Goal: Task Accomplishment & Management: Use online tool/utility

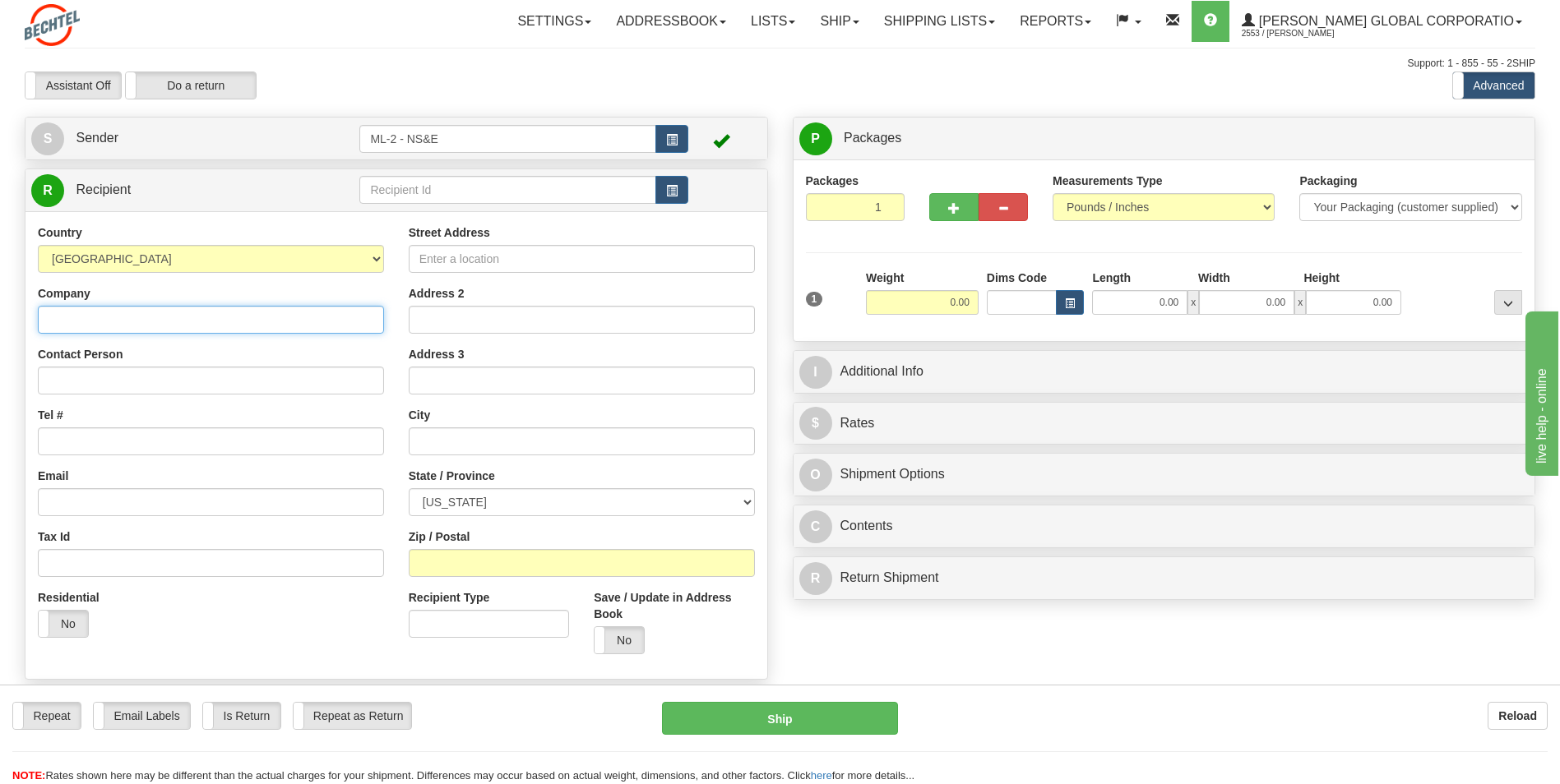
click at [84, 323] on input "Company" at bounding box center [210, 320] width 346 height 28
type input "Bechtel Global"
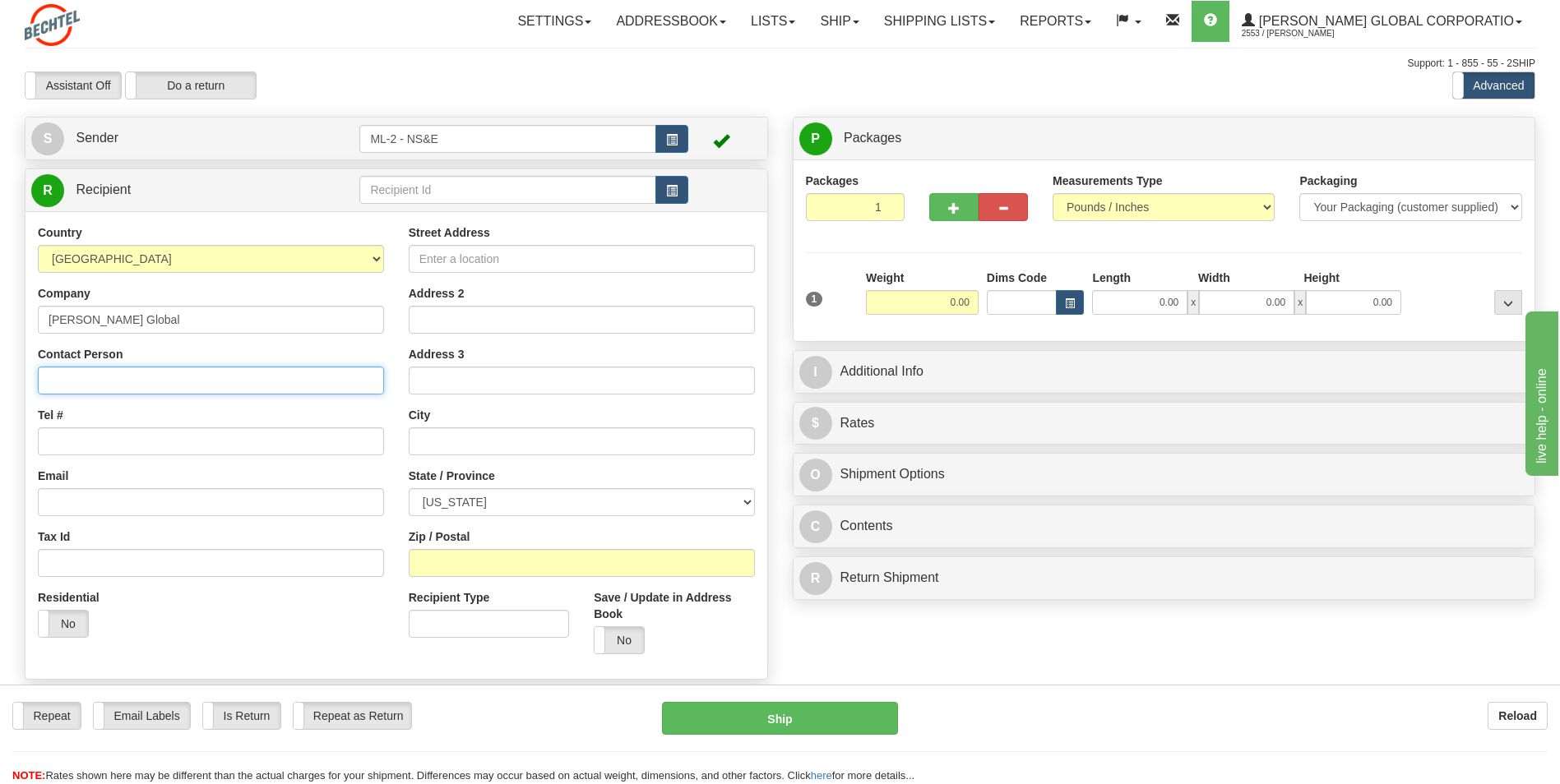
click at [111, 378] on input "Contact Person" at bounding box center [210, 381] width 346 height 28
type input "Kieran Kelly"
click at [77, 449] on input "Tel #" at bounding box center [210, 442] width 346 height 28
type input "978-376-4034"
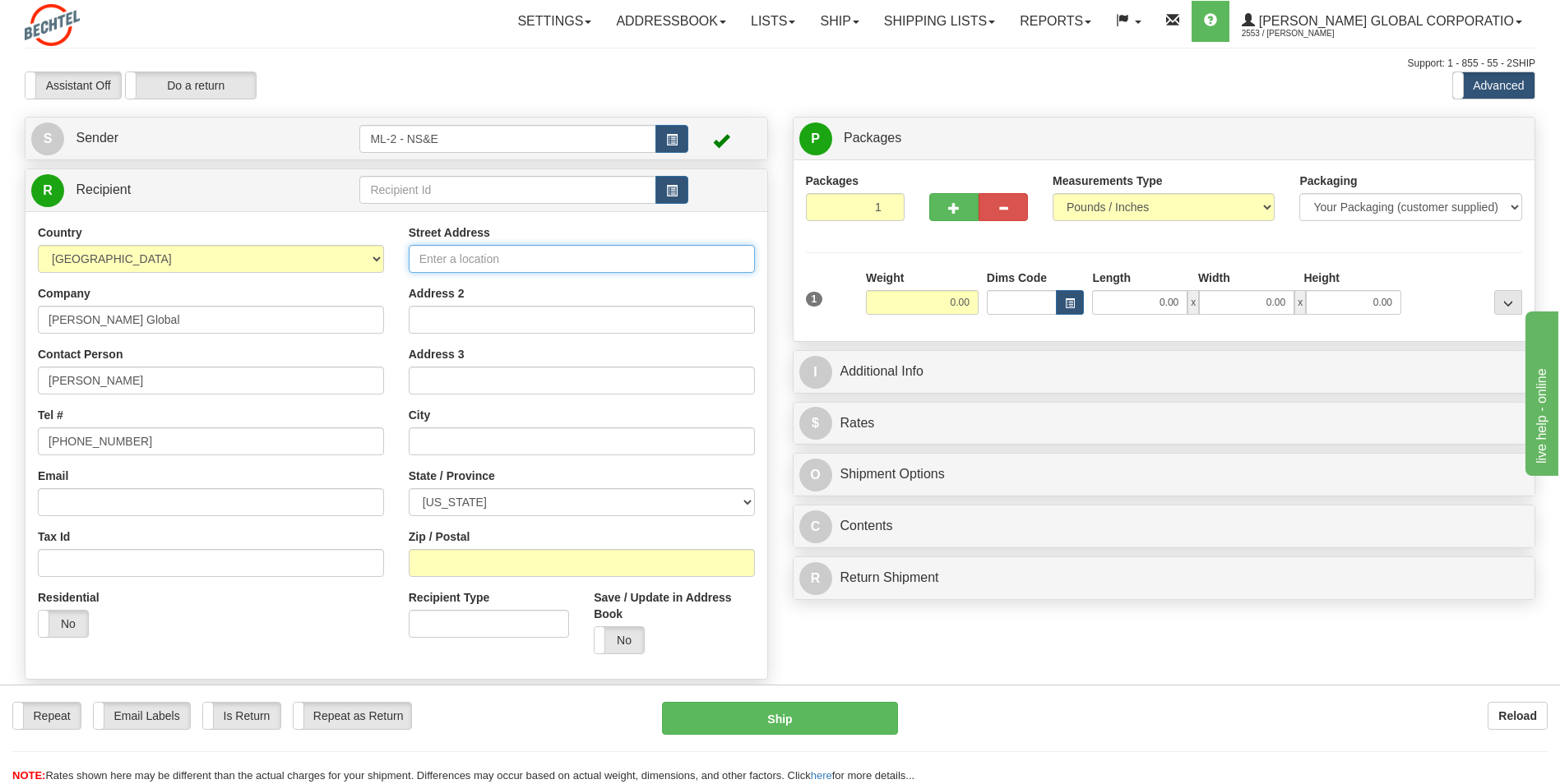
click at [503, 252] on input "Street Address" at bounding box center [581, 259] width 346 height 28
type input "128 Katherine Lane"
click at [447, 440] on input "text" at bounding box center [581, 442] width 346 height 28
type input "Clinton"
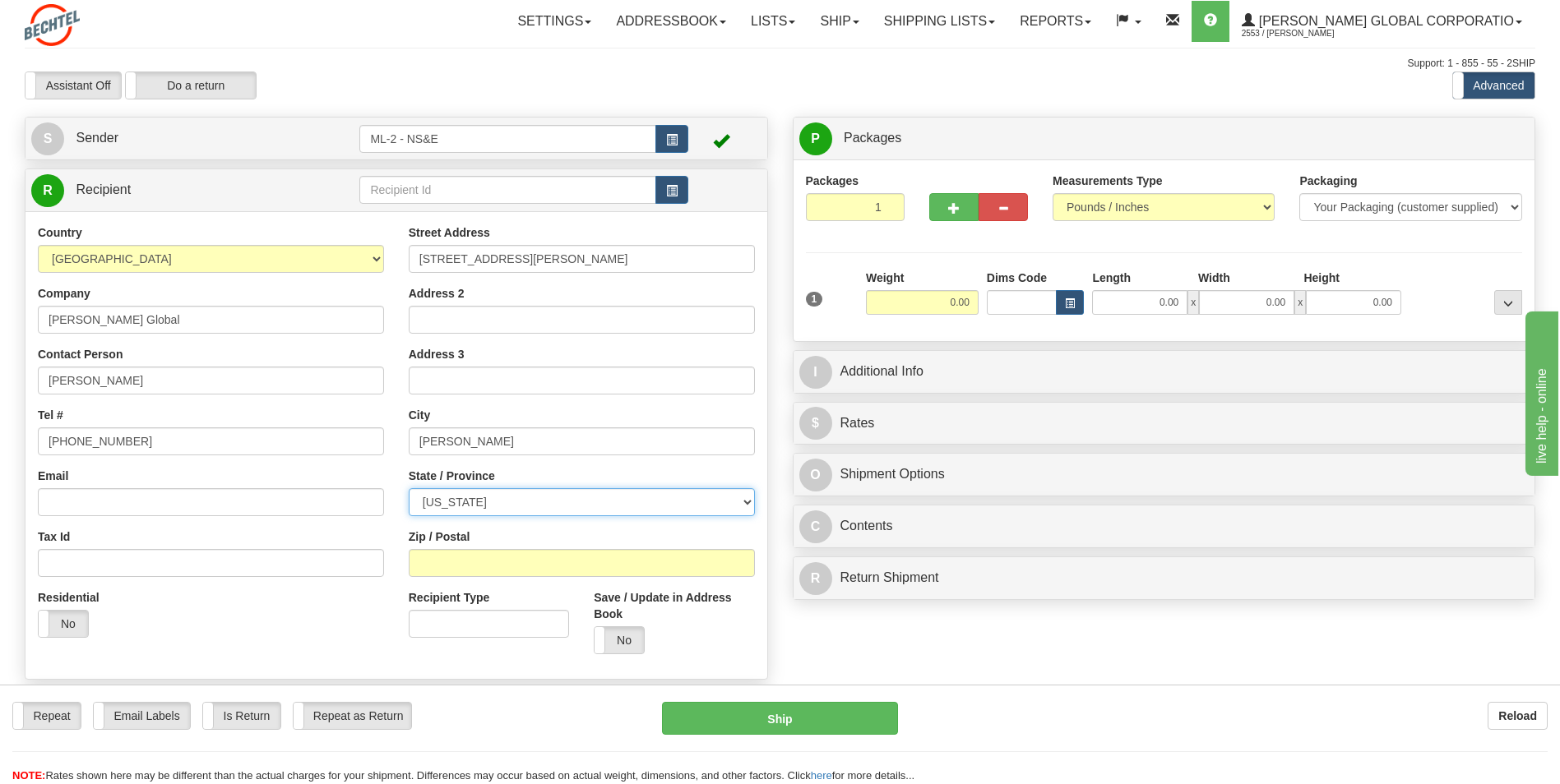
click at [750, 505] on select "ALABAMA ALASKA ARIZONA ARKANSAS Armed Forces America Armed Forces Europe Armed …" at bounding box center [581, 502] width 346 height 28
select select "TN"
click at [409, 488] on select "ALABAMA ALASKA ARIZONA ARKANSAS Armed Forces America Armed Forces Europe Armed …" at bounding box center [581, 502] width 346 height 28
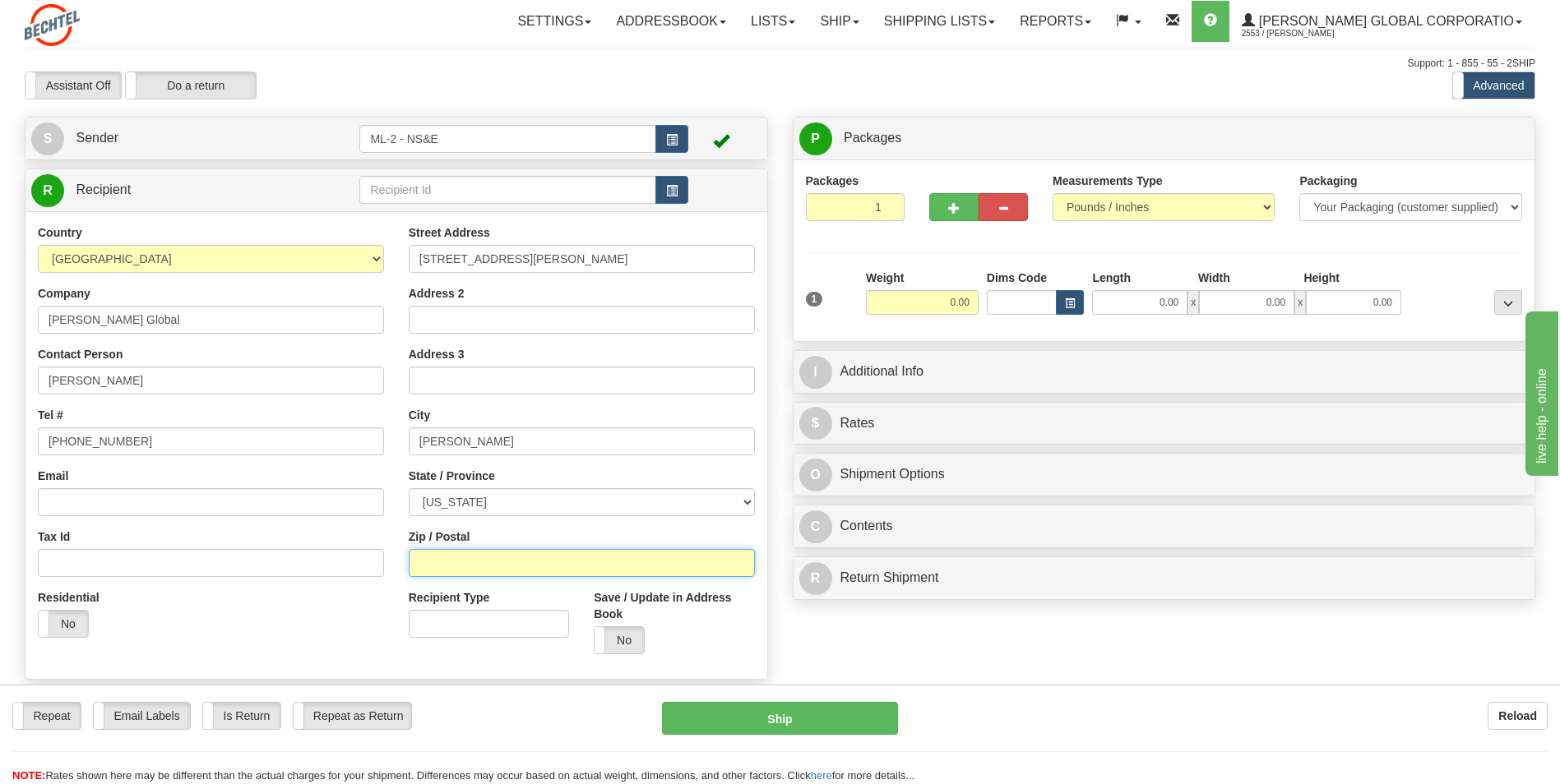
click at [479, 562] on input "Zip / Postal" at bounding box center [581, 563] width 346 height 28
type input "37716"
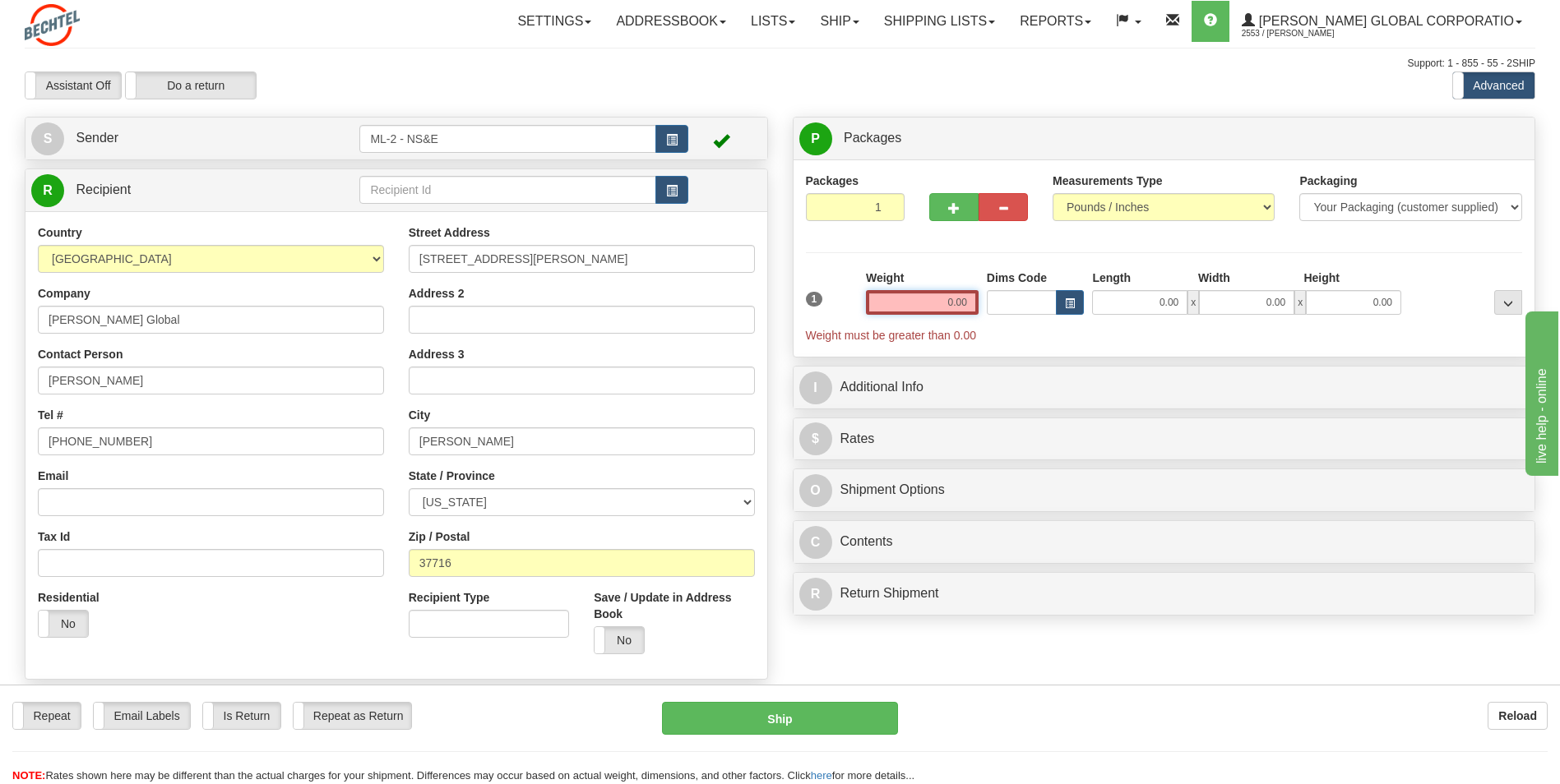
click at [964, 301] on input "0.00" at bounding box center [921, 302] width 112 height 25
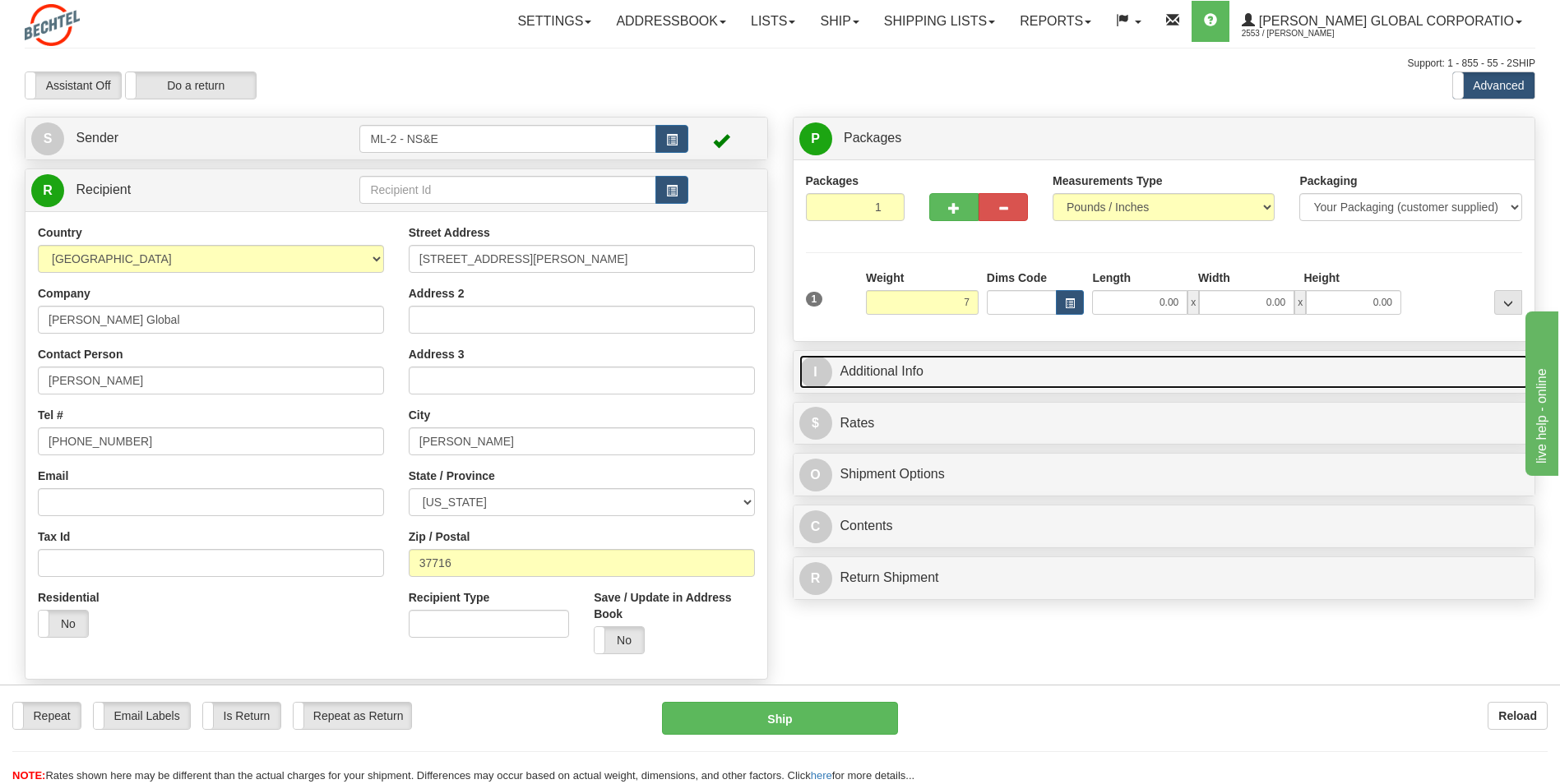
type input "7.00"
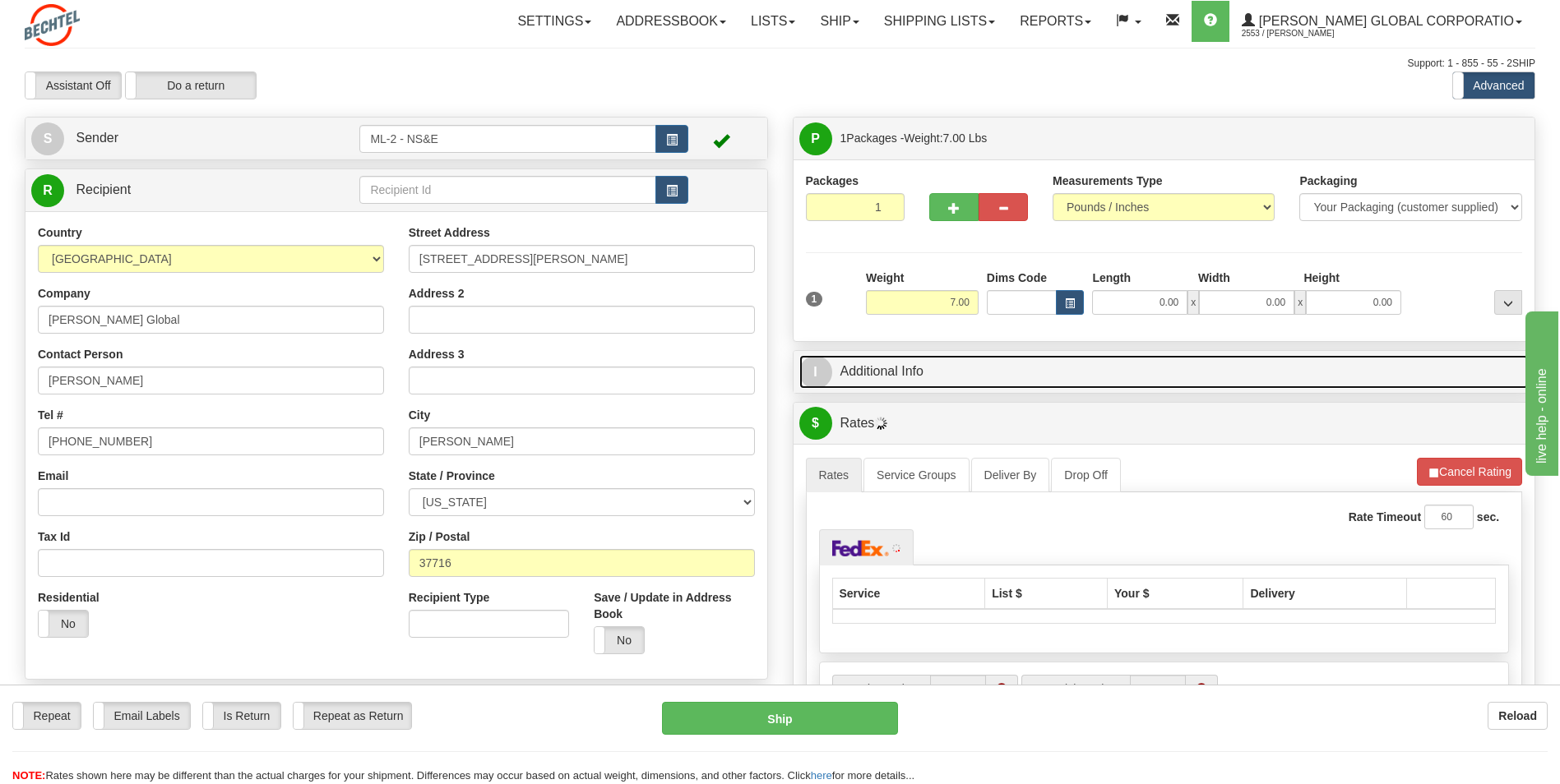
click at [905, 368] on link "I Additional Info" at bounding box center [1165, 372] width 730 height 34
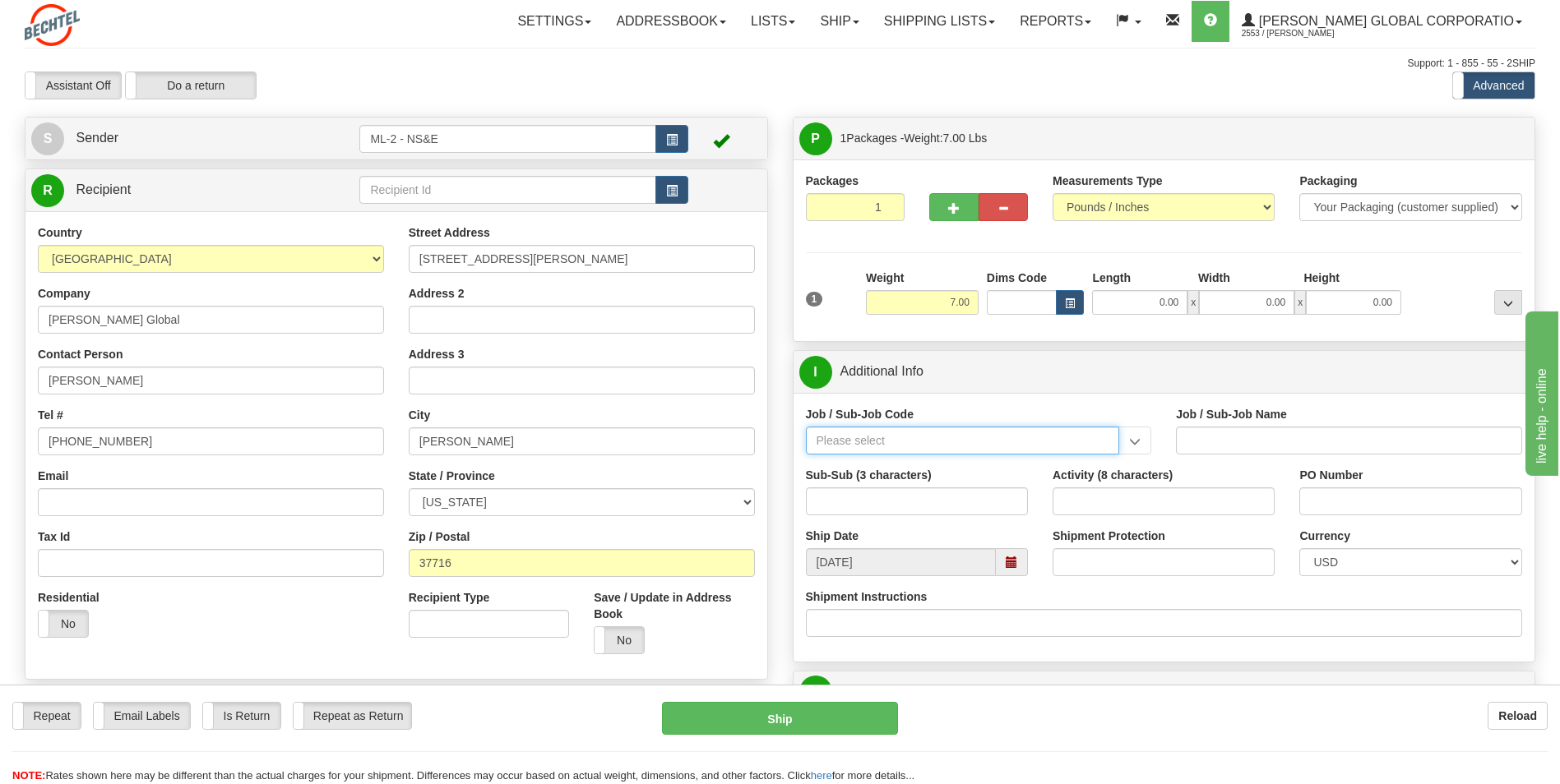
click at [883, 437] on input "Job / Sub-Job Code" at bounding box center [962, 441] width 314 height 28
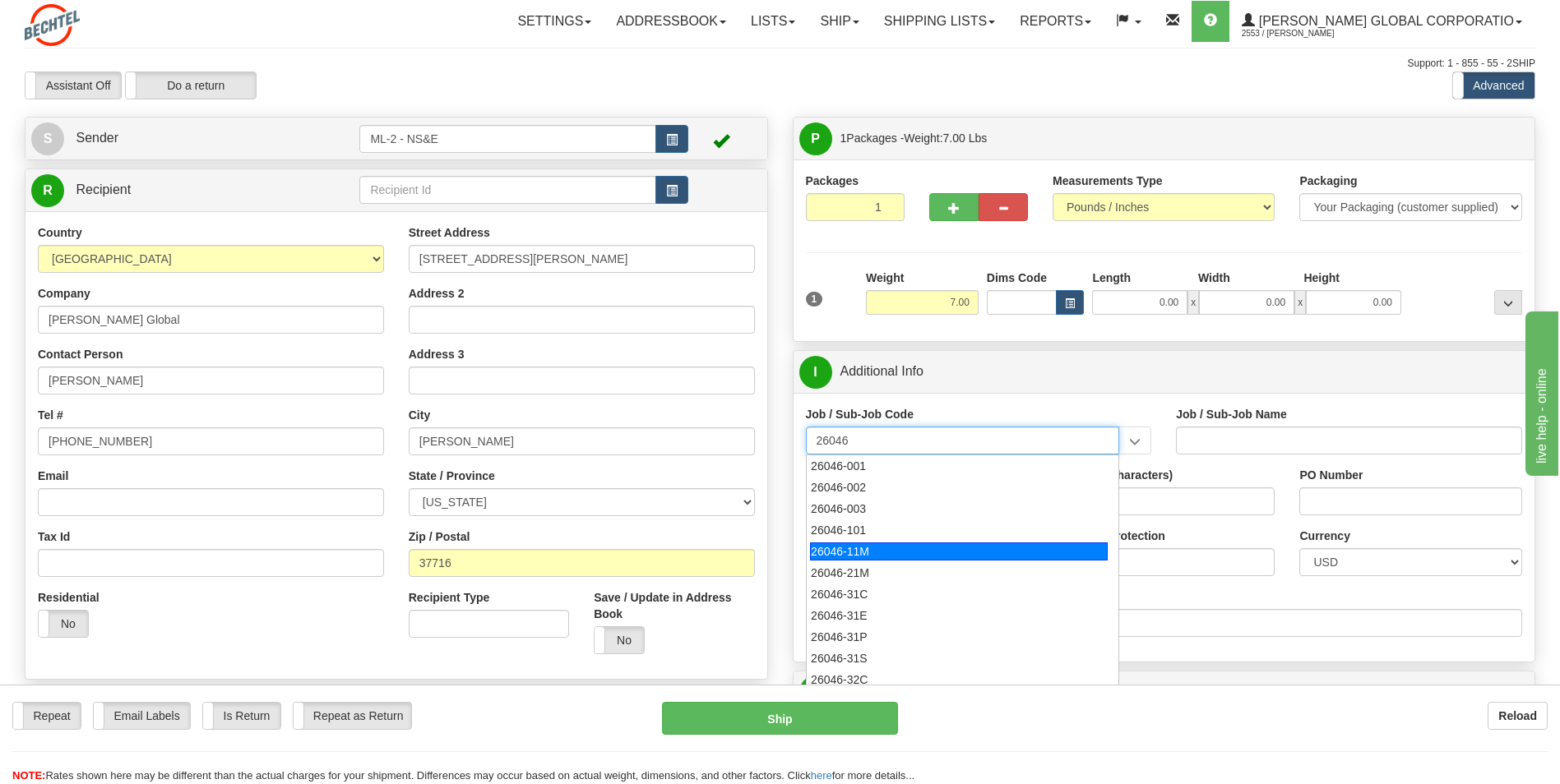
click at [861, 548] on div "26046-11M" at bounding box center [959, 552] width 298 height 18
type input "26046-11M"
type input "MOBILE LAUNCHER 2 - PROJECT MANAGEMENT"
type input "26046-11M"
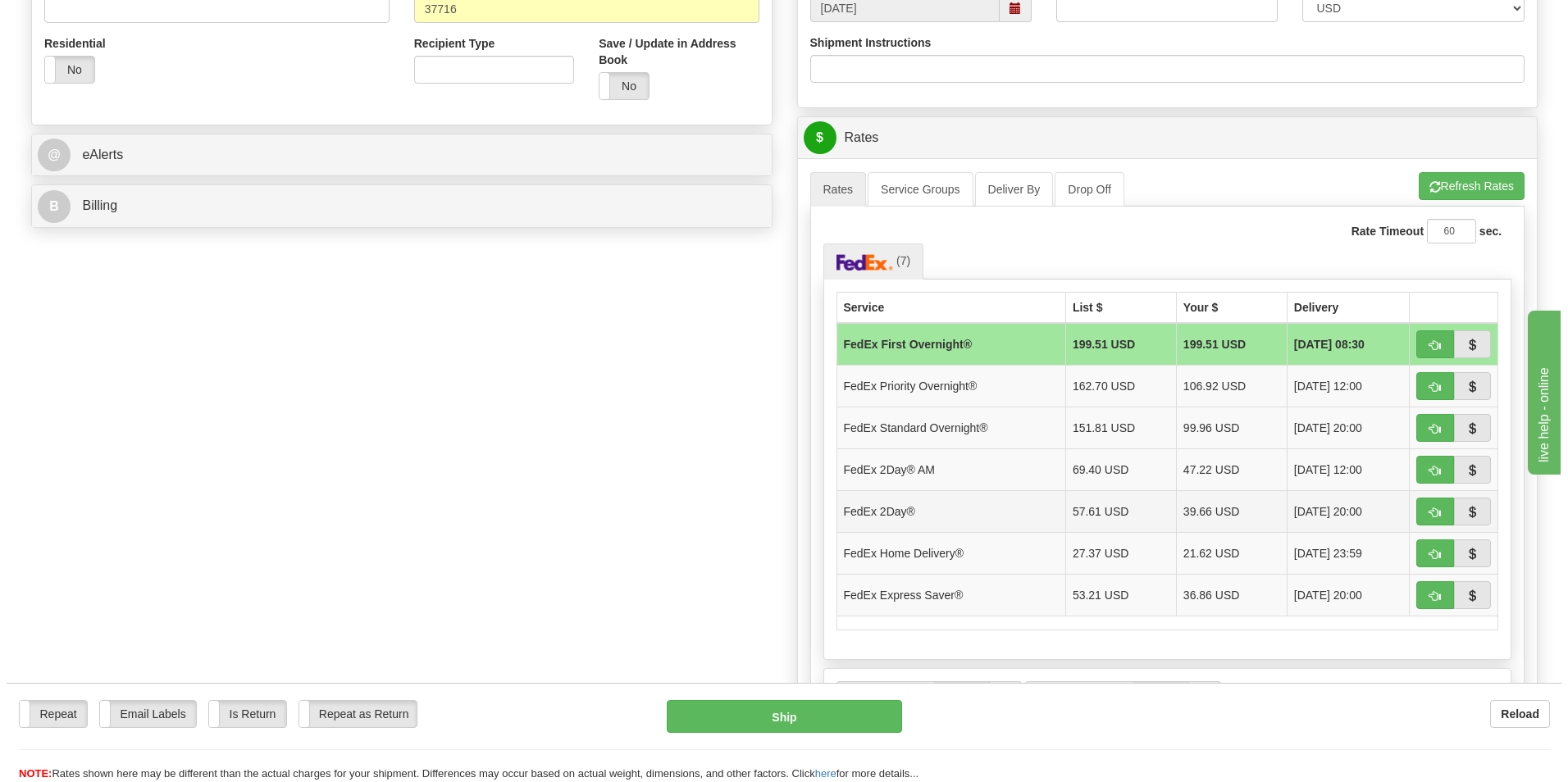
scroll to position [574, 0]
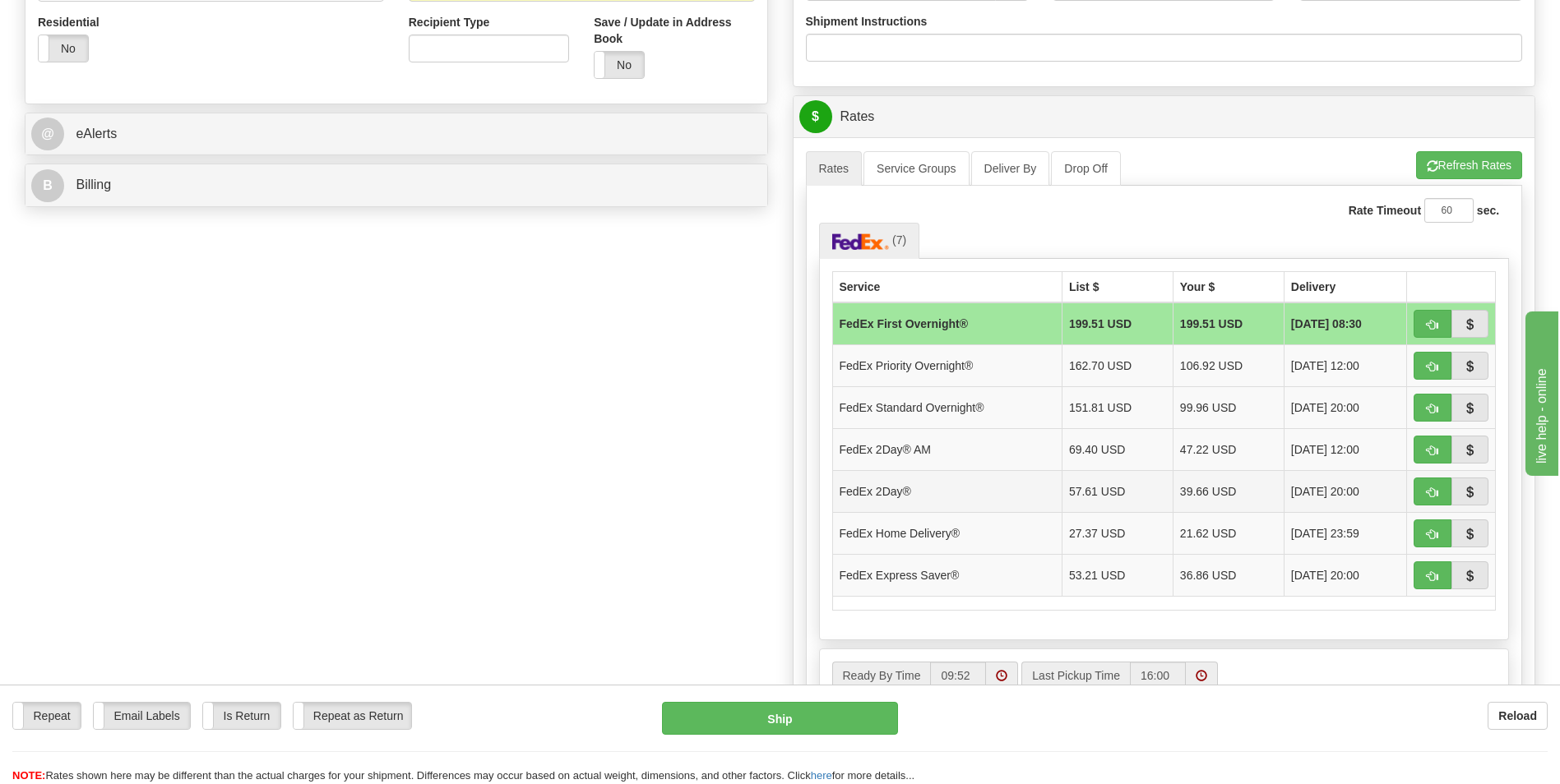
click at [944, 491] on td "FedEx 2Day®" at bounding box center [946, 491] width 229 height 42
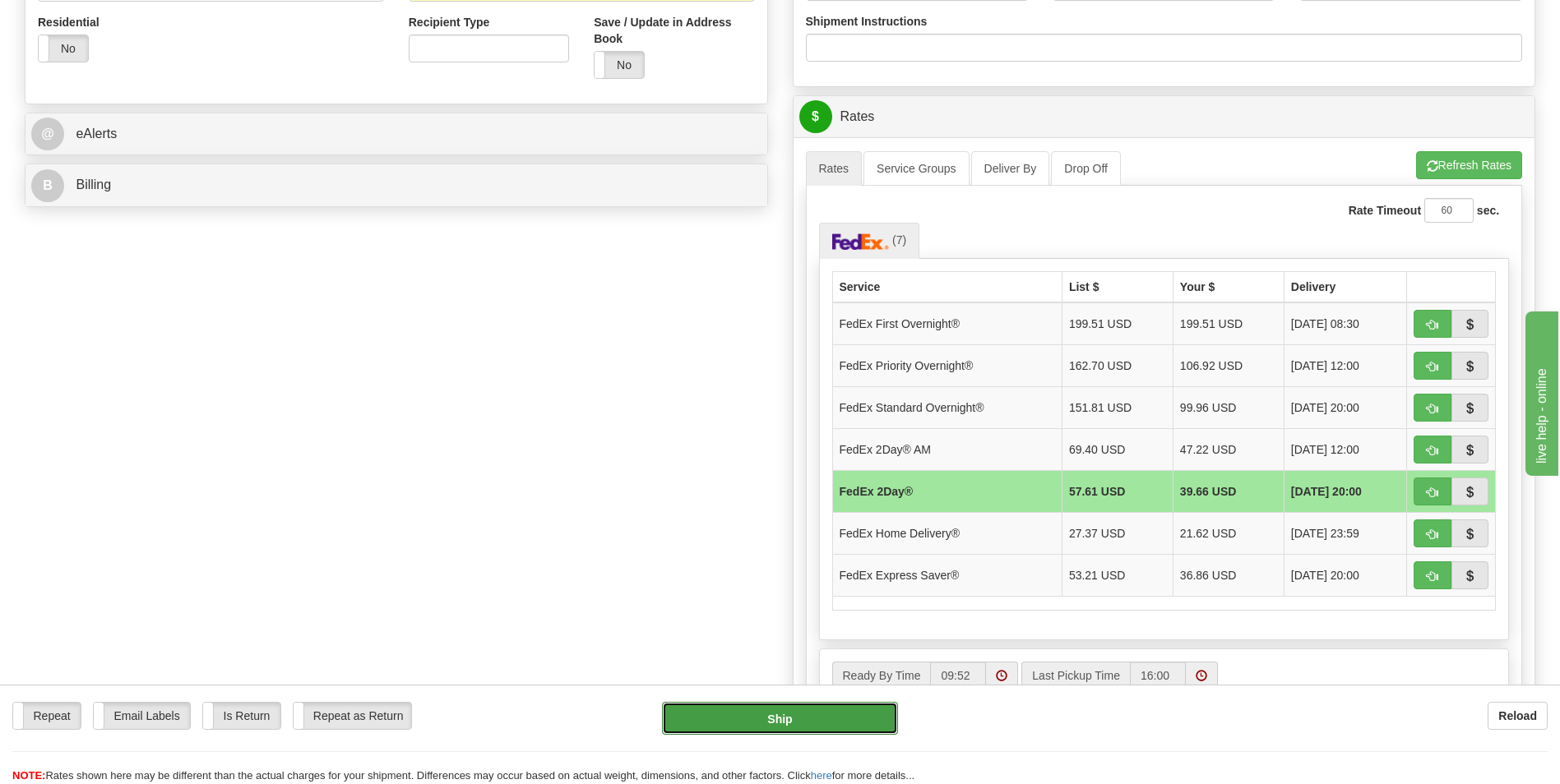
click at [779, 717] on button "Ship" at bounding box center [779, 718] width 235 height 33
type input "03"
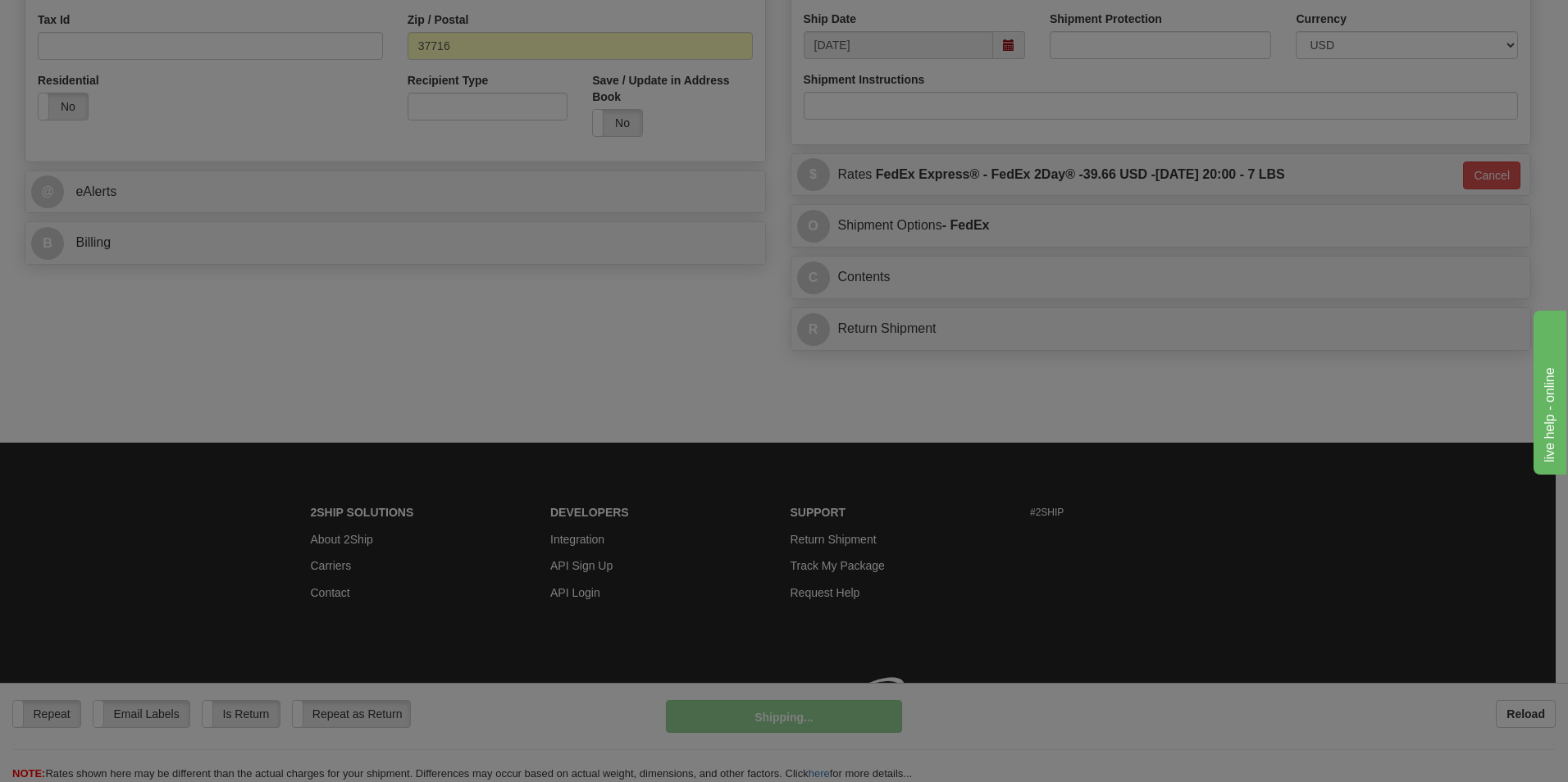
scroll to position [540, 0]
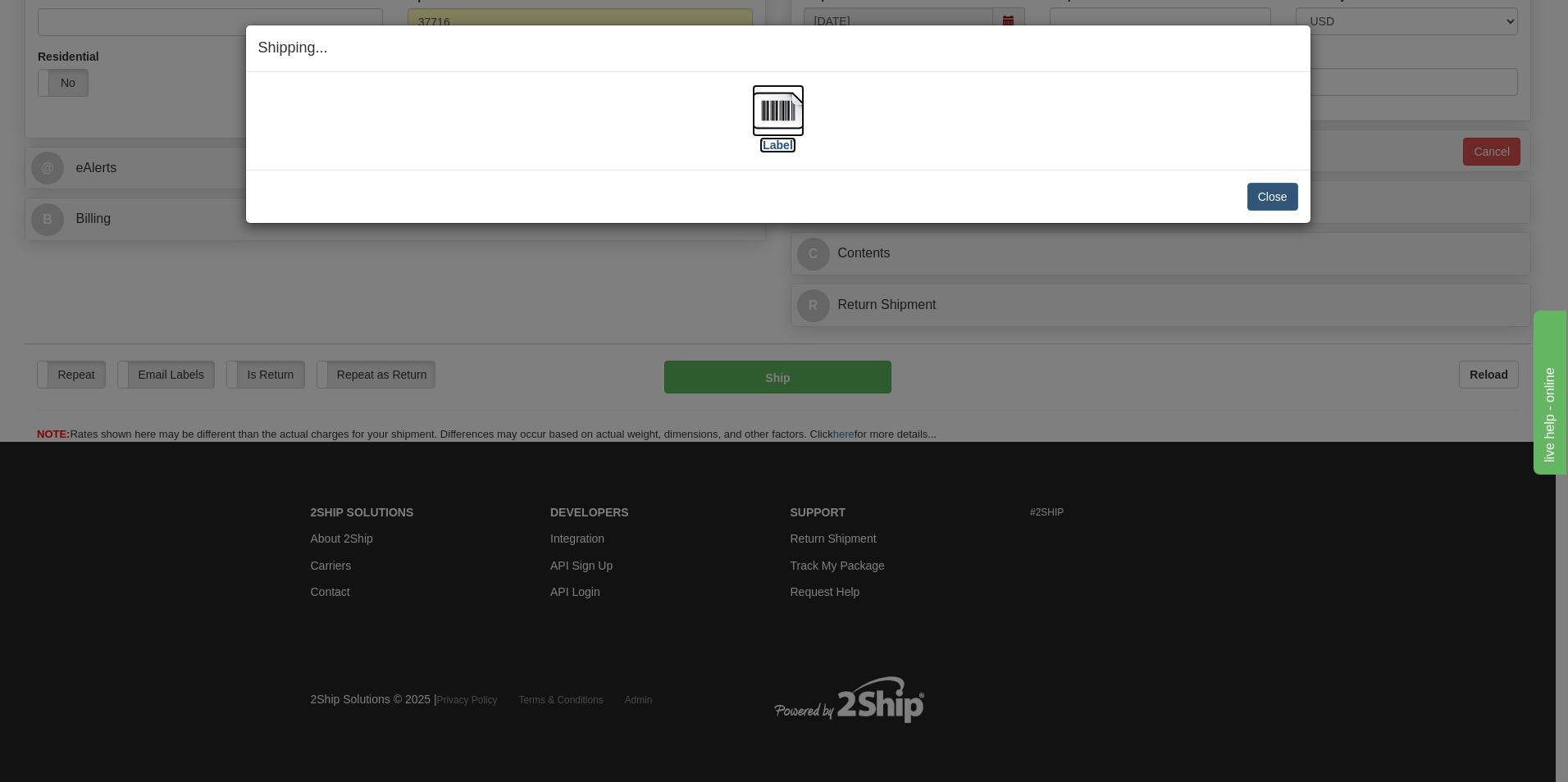
click at [782, 146] on label "[Label]" at bounding box center [778, 145] width 38 height 17
click at [1272, 191] on button "Close" at bounding box center [1273, 197] width 51 height 28
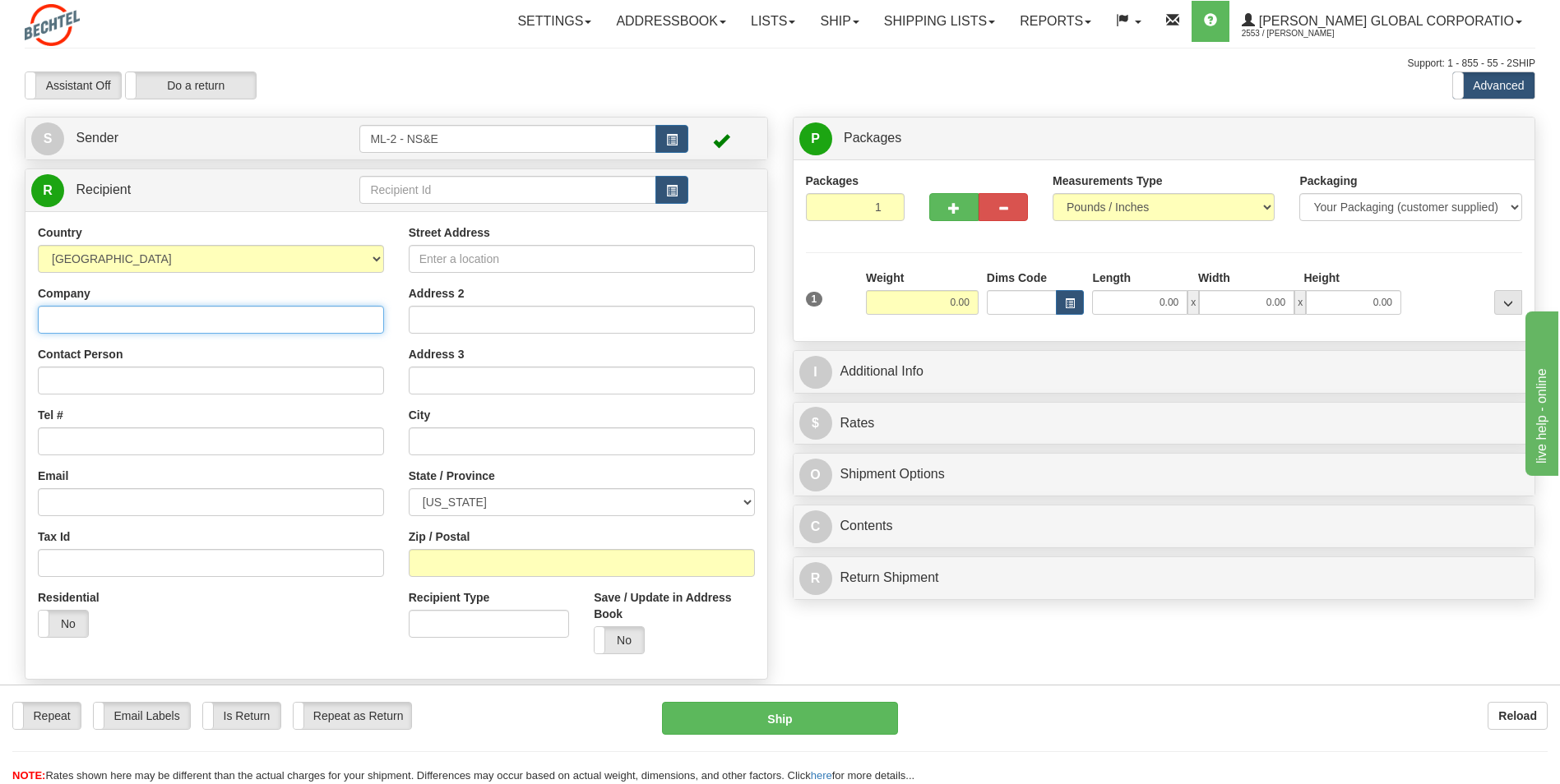
click at [91, 320] on input "Company" at bounding box center [210, 320] width 346 height 28
type input "chtel"
